Goal: Task Accomplishment & Management: Use online tool/utility

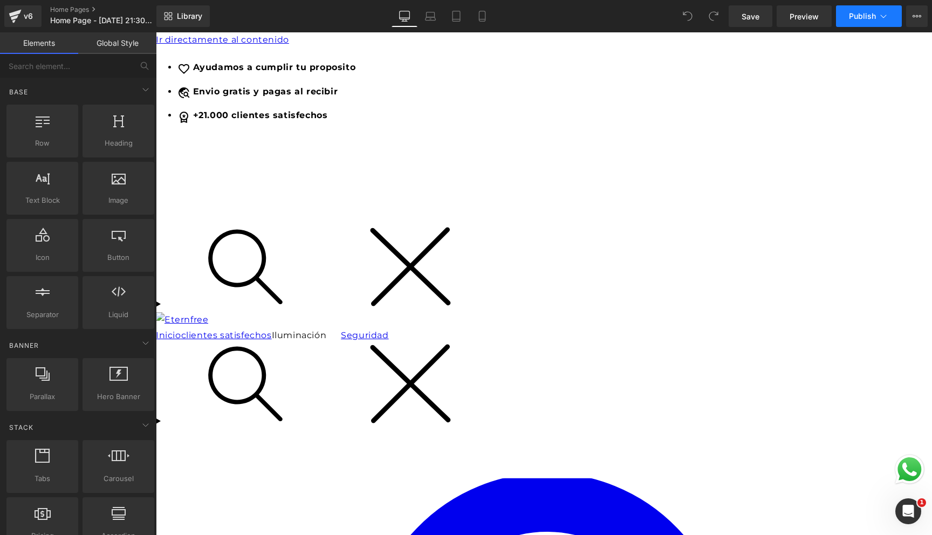
click at [890, 15] on button "Publish" at bounding box center [869, 16] width 66 height 22
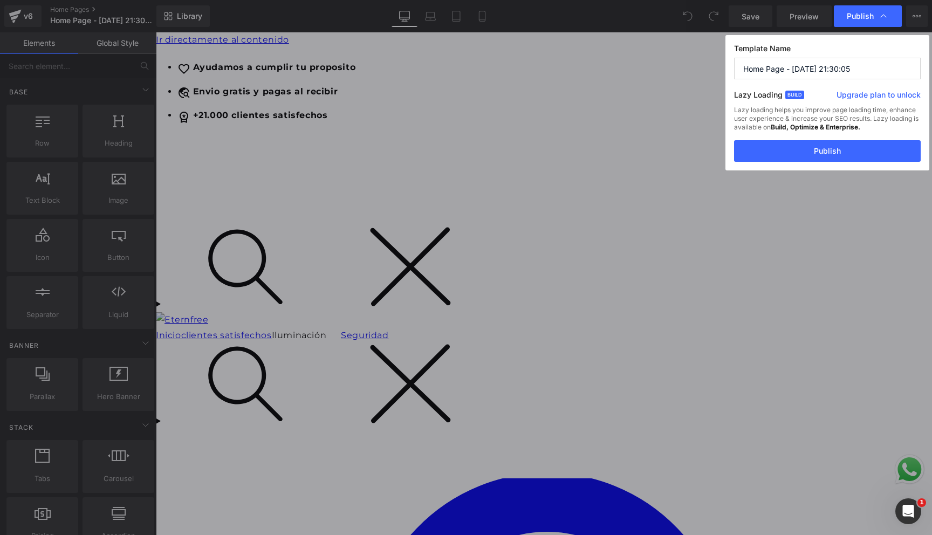
click at [890, 15] on div "Publish" at bounding box center [868, 16] width 68 height 22
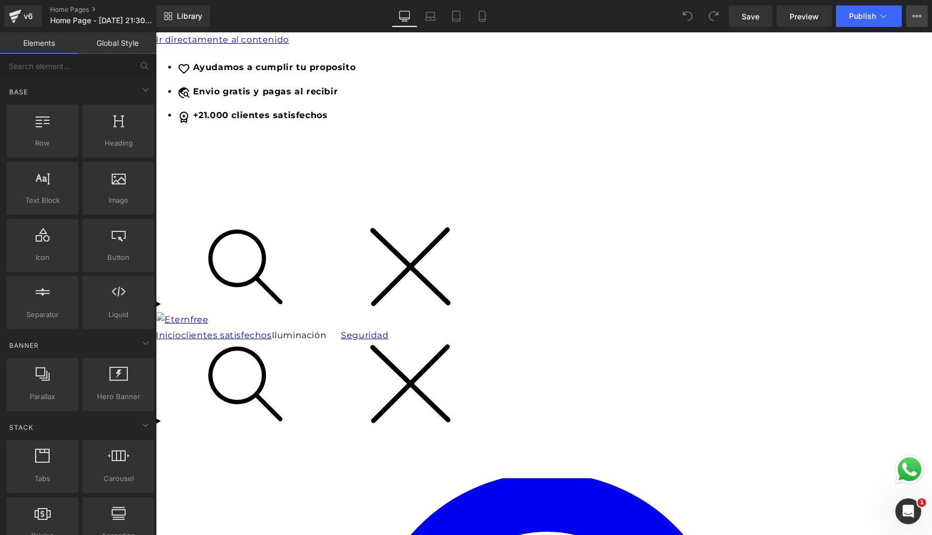
click at [920, 14] on icon at bounding box center [916, 16] width 9 height 9
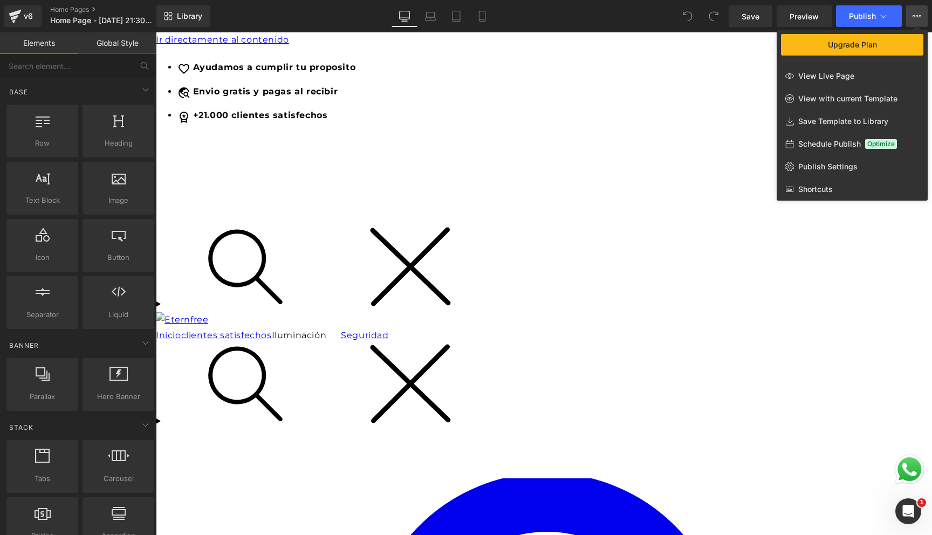
click at [358, 229] on div at bounding box center [544, 283] width 776 height 503
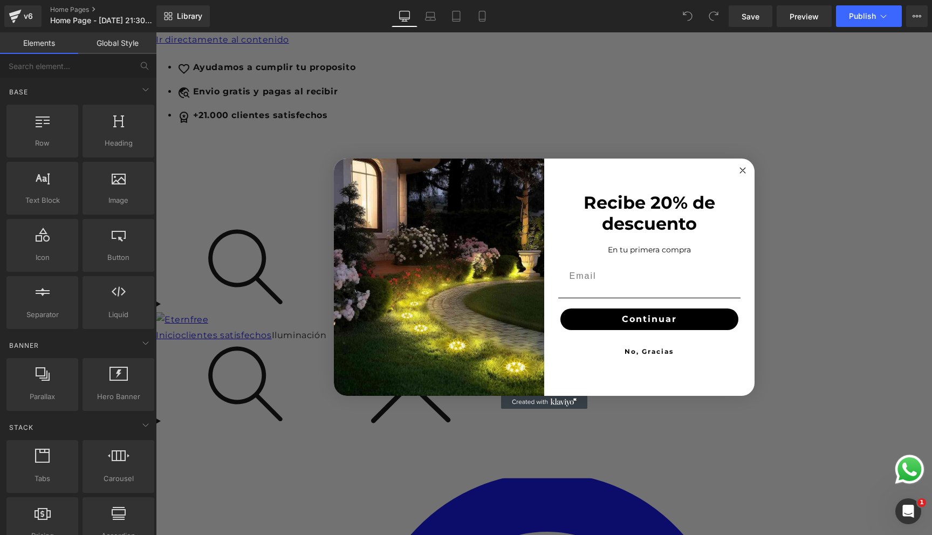
click at [743, 169] on icon "Close dialog" at bounding box center [742, 170] width 5 height 5
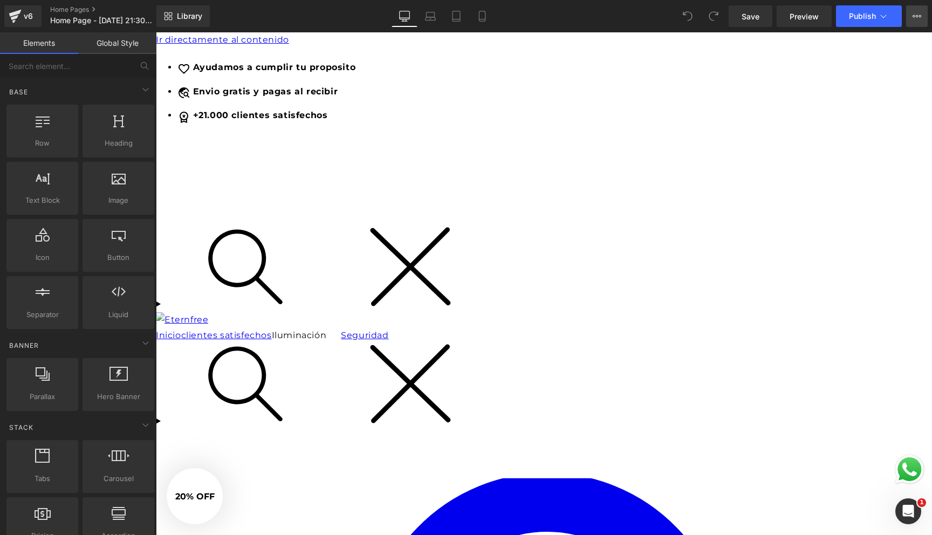
click at [909, 19] on button "Upgrade Plan View Live Page View with current Template Save Template to Library…" at bounding box center [917, 16] width 22 height 22
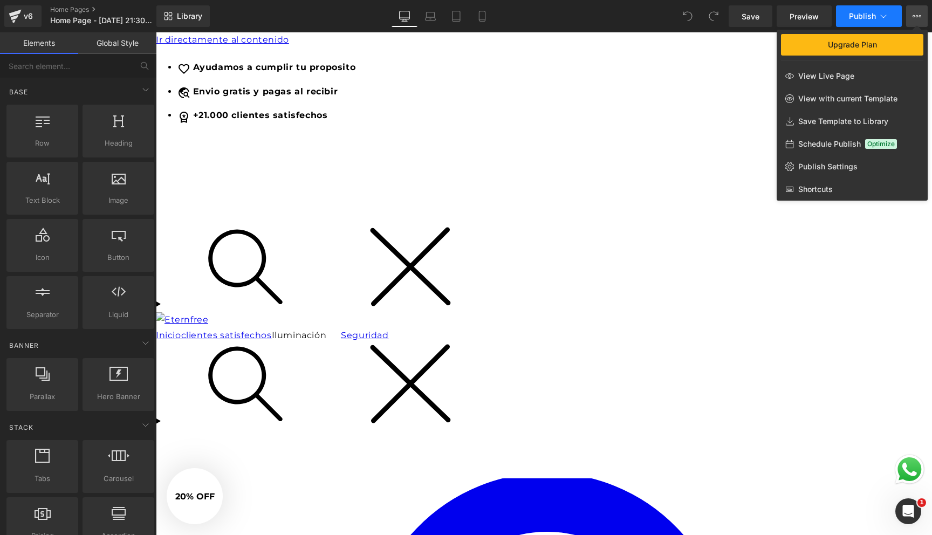
click at [887, 14] on icon at bounding box center [883, 16] width 11 height 11
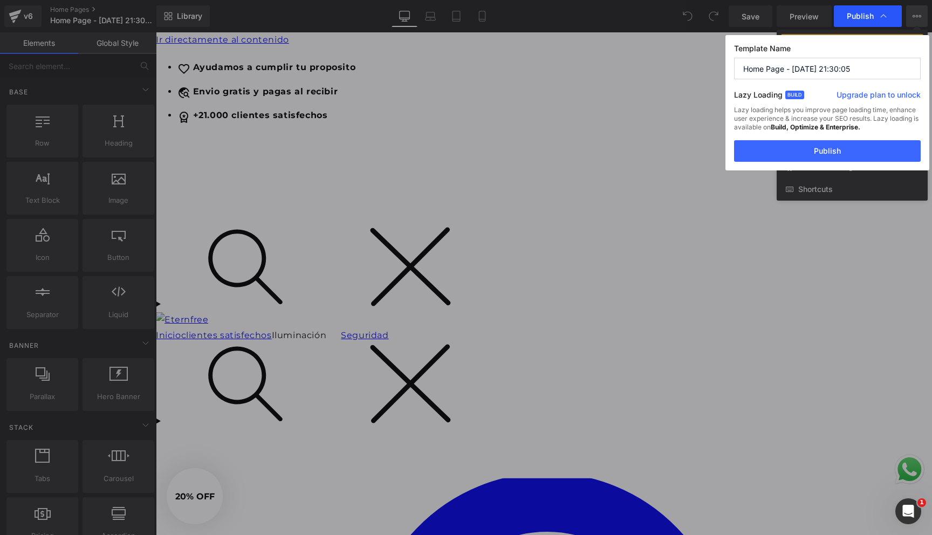
click at [887, 13] on icon at bounding box center [883, 16] width 11 height 11
